Goal: Task Accomplishment & Management: Complete application form

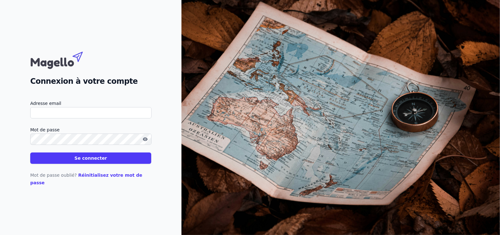
click at [101, 117] on input "Adresse email" at bounding box center [90, 112] width 121 height 11
type input "[EMAIL_ADDRESS][DOMAIN_NAME]"
click at [146, 141] on icon "button" at bounding box center [145, 138] width 5 height 3
click at [123, 162] on button "Se connecter" at bounding box center [90, 158] width 121 height 11
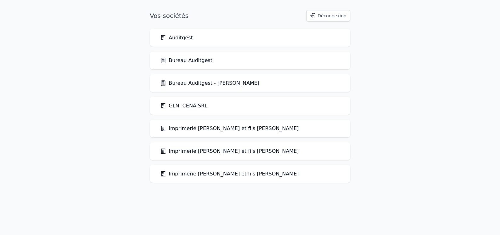
click at [192, 62] on link "Bureau Auditgest" at bounding box center [186, 61] width 53 height 8
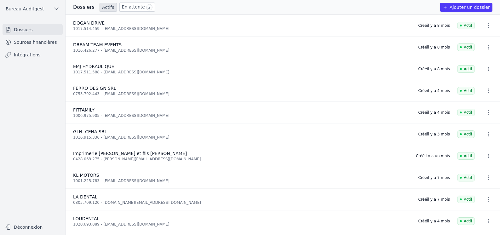
click at [466, 6] on button "Ajouter un dossier" at bounding box center [466, 7] width 52 height 9
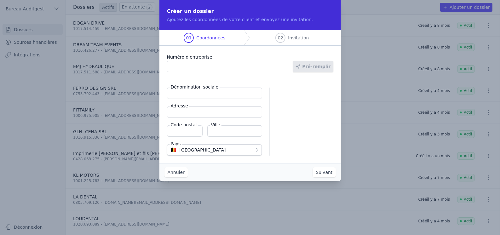
paste input "1027.052.826"
type input "1027.052.826"
click at [314, 65] on button "Pré-remplir" at bounding box center [313, 66] width 40 height 11
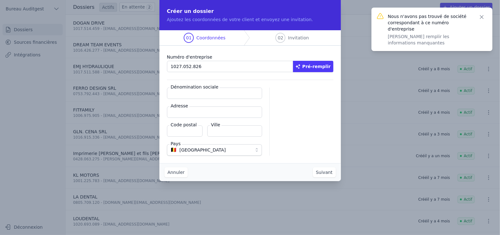
click at [481, 17] on icon "button" at bounding box center [481, 16] width 3 height 3
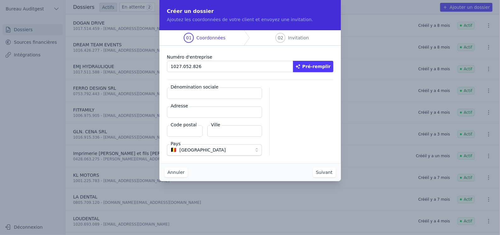
click at [194, 94] on input "Dénomination sociale" at bounding box center [214, 93] width 95 height 11
paste input "LE CABINET BY [PERSON_NAME]"
type input "LE CABINET BY [PERSON_NAME]"
click at [188, 114] on input "Adresse" at bounding box center [214, 112] width 95 height 11
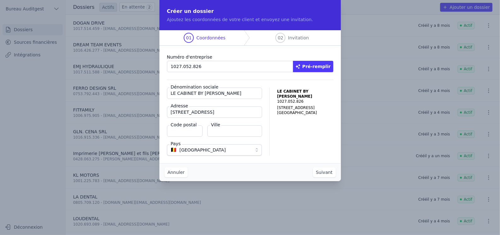
type input "[STREET_ADDRESS]"
type input "6180"
type input "COURCELLES"
click at [251, 95] on input "LE CABINET BY [PERSON_NAME]" at bounding box center [214, 93] width 95 height 11
click at [328, 174] on button "Suivant" at bounding box center [324, 172] width 23 height 10
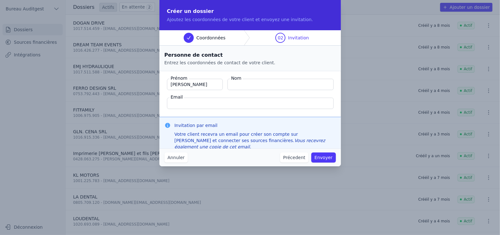
type input "[PERSON_NAME]"
type input "PANDUCCIO"
paste input "[EMAIL_ADDRESS][DOMAIN_NAME]"
type input "[EMAIL_ADDRESS][DOMAIN_NAME]"
click at [324, 157] on button "Envoyer" at bounding box center [323, 158] width 24 height 10
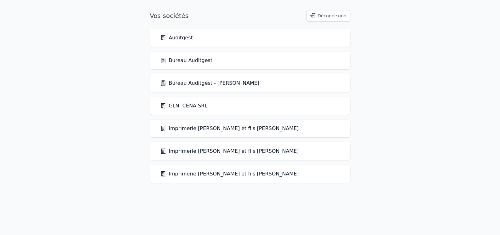
click at [178, 61] on link "Bureau Auditgest" at bounding box center [186, 61] width 53 height 8
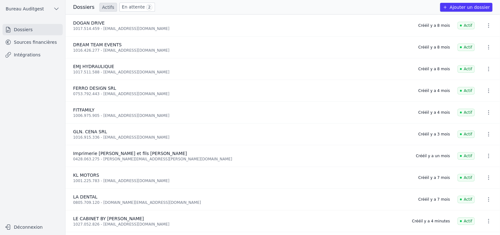
click at [22, 54] on link "Intégrations" at bounding box center [33, 54] width 60 height 11
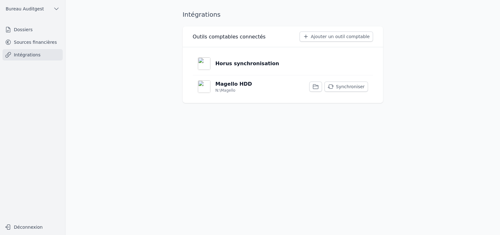
click at [239, 64] on p "Horus synchronisation" at bounding box center [248, 64] width 64 height 8
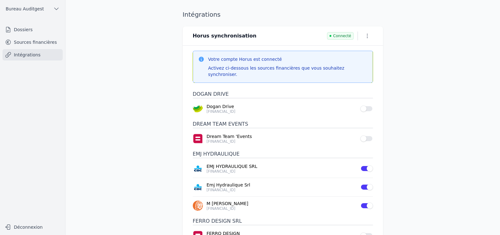
click at [100, 67] on main "Intégrations Horus synchronisation Connecté Votre compte Horus est connecté Act…" at bounding box center [250, 117] width 500 height 235
click at [39, 44] on link "Sources financières" at bounding box center [33, 42] width 60 height 11
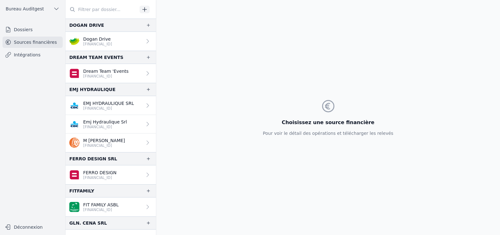
click at [27, 25] on link "Dossiers" at bounding box center [33, 29] width 60 height 11
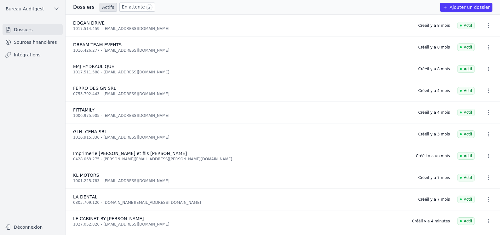
click at [129, 8] on link "En attente 2" at bounding box center [137, 7] width 36 height 9
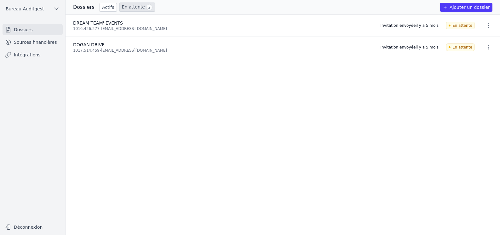
click at [27, 31] on link "Dossiers" at bounding box center [33, 29] width 60 height 11
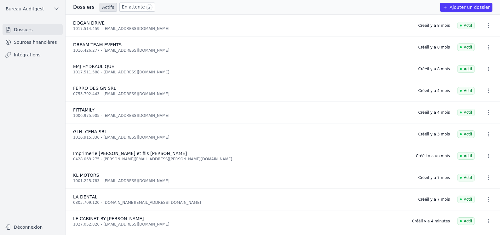
click at [30, 41] on link "Sources financières" at bounding box center [33, 42] width 60 height 11
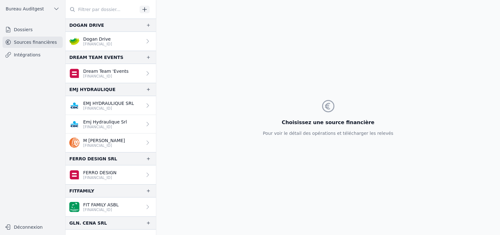
click at [23, 26] on link "Dossiers" at bounding box center [33, 29] width 60 height 11
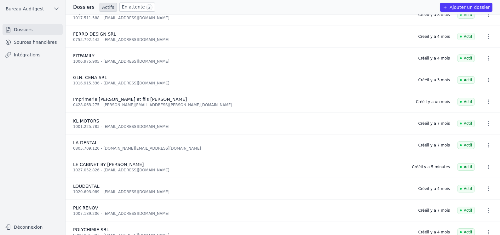
scroll to position [63, 0]
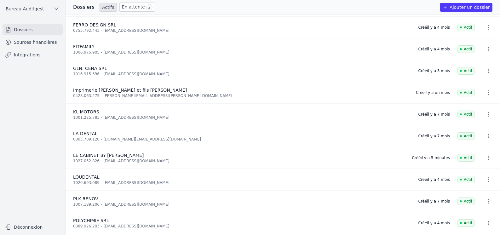
click at [489, 158] on icon "button" at bounding box center [489, 158] width 6 height 6
click at [9, 91] on div at bounding box center [250, 117] width 500 height 235
click at [37, 42] on link "Sources financières" at bounding box center [33, 42] width 60 height 11
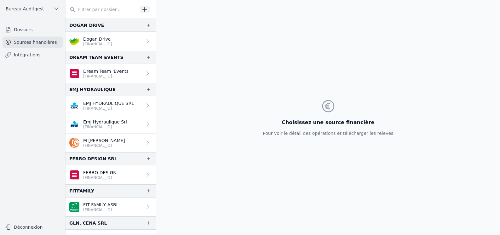
click at [23, 54] on link "Intégrations" at bounding box center [33, 54] width 60 height 11
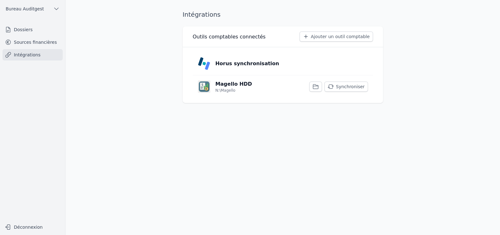
click at [234, 64] on p "Horus synchronisation" at bounding box center [248, 64] width 64 height 8
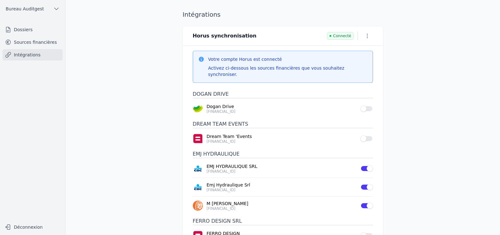
click at [368, 35] on icon "button" at bounding box center [367, 36] width 6 height 6
click at [451, 56] on div at bounding box center [250, 117] width 500 height 235
